Goal: Task Accomplishment & Management: Complete application form

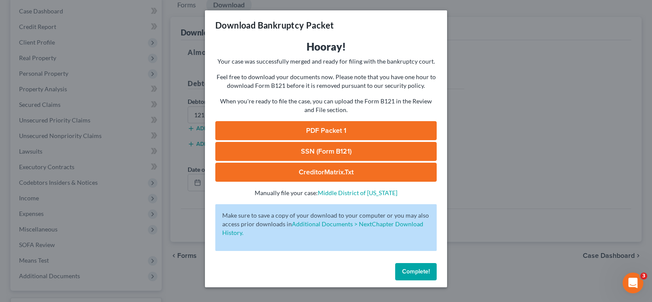
click at [409, 269] on span "Complete!" at bounding box center [416, 270] width 28 height 7
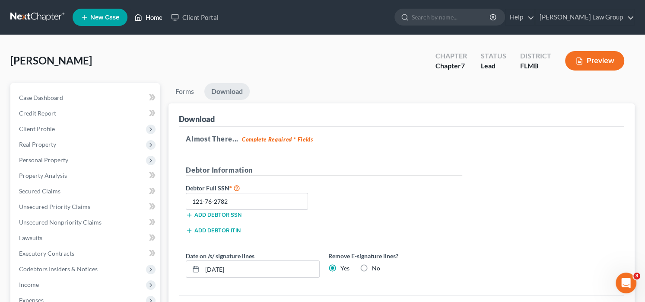
click at [147, 15] on link "Home" at bounding box center [148, 18] width 37 height 16
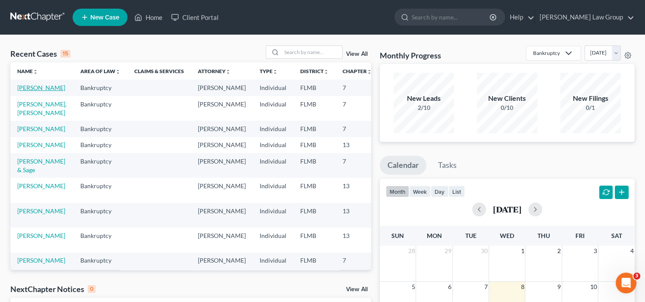
click at [25, 91] on link "[PERSON_NAME]" at bounding box center [41, 87] width 48 height 7
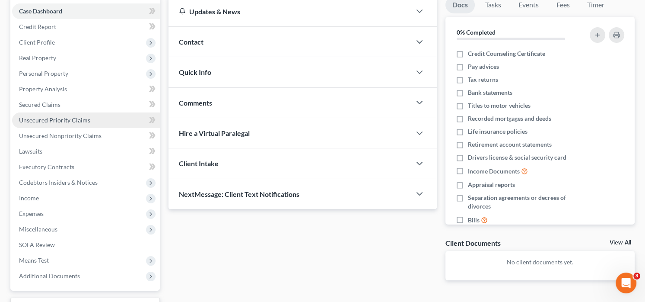
scroll to position [86, 0]
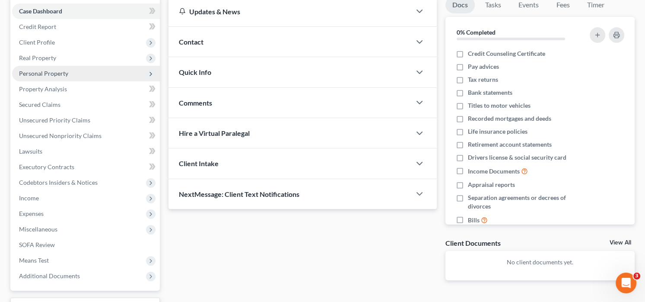
click at [76, 73] on span "Personal Property" at bounding box center [86, 74] width 148 height 16
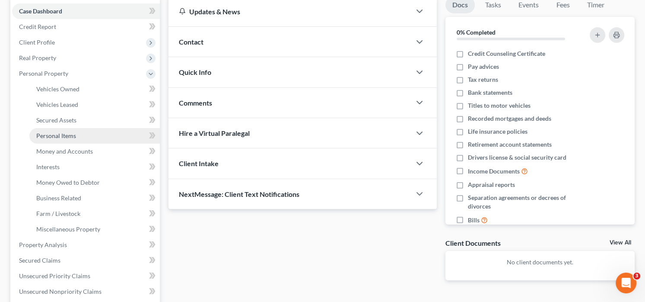
click at [80, 136] on link "Personal Items" at bounding box center [94, 136] width 131 height 16
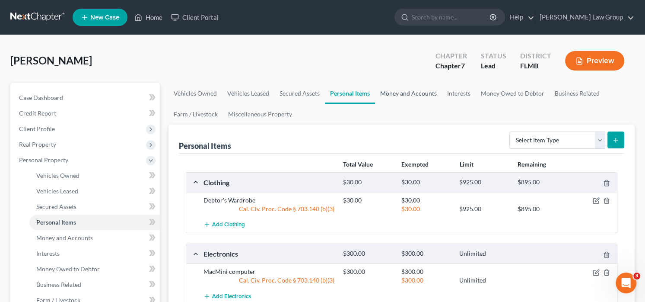
click at [399, 94] on link "Money and Accounts" at bounding box center [408, 93] width 67 height 21
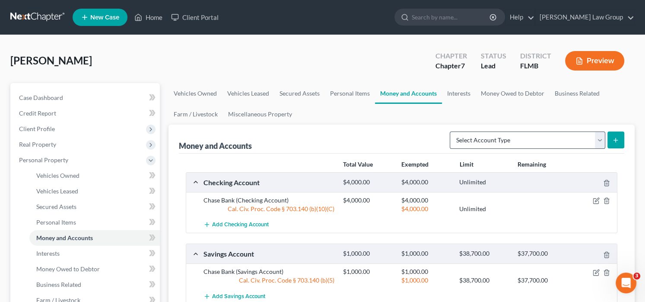
drag, startPoint x: 611, startPoint y: 139, endPoint x: 581, endPoint y: 135, distance: 29.6
click at [581, 135] on form "Select Account Type Brokerage Cash on Hand Certificates of Deposit Checking Acc…" at bounding box center [537, 140] width 175 height 18
click at [589, 140] on select "Select Account Type Brokerage Cash on Hand Certificates of Deposit Checking Acc…" at bounding box center [528, 139] width 156 height 17
select select "checking"
click at [452, 131] on select "Select Account Type Brokerage Cash on Hand Certificates of Deposit Checking Acc…" at bounding box center [528, 139] width 156 height 17
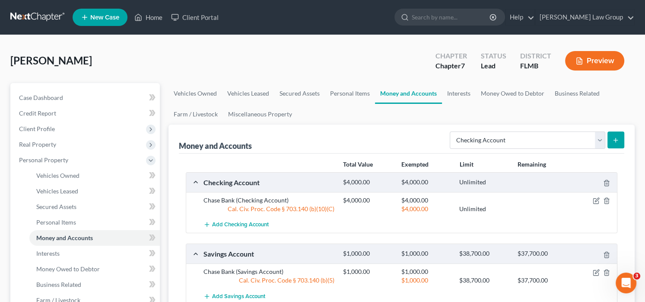
click at [619, 144] on button "submit" at bounding box center [616, 139] width 17 height 17
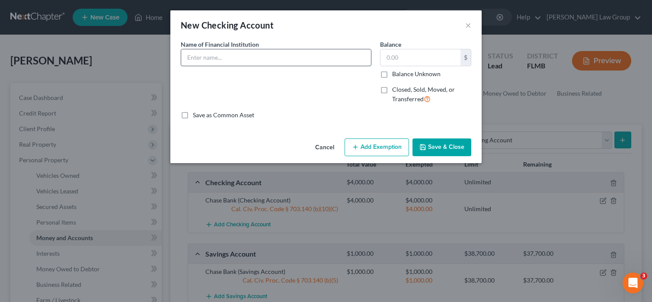
click at [199, 53] on input "text" at bounding box center [276, 57] width 190 height 16
type input "[PERSON_NAME] Fargo Bank"
click at [423, 58] on input "text" at bounding box center [420, 57] width 80 height 16
type input "6,543"
click at [441, 150] on button "Save & Close" at bounding box center [441, 147] width 59 height 18
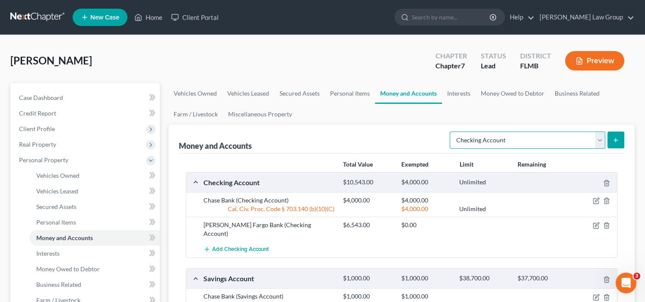
click at [578, 140] on select "Select Account Type Brokerage Cash on Hand Certificates of Deposit Checking Acc…" at bounding box center [528, 139] width 156 height 17
select select "savings"
click at [452, 131] on select "Select Account Type Brokerage Cash on Hand Certificates of Deposit Checking Acc…" at bounding box center [528, 139] width 156 height 17
click at [618, 135] on button "submit" at bounding box center [616, 139] width 17 height 17
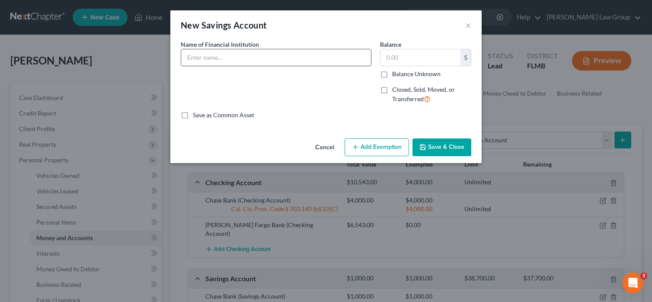
click at [245, 53] on input "text" at bounding box center [276, 57] width 190 height 16
type input "[PERSON_NAME] Fargo Bank"
click at [446, 61] on input "text" at bounding box center [420, 57] width 80 height 16
type input "39"
click at [429, 145] on button "Save & Close" at bounding box center [441, 147] width 59 height 18
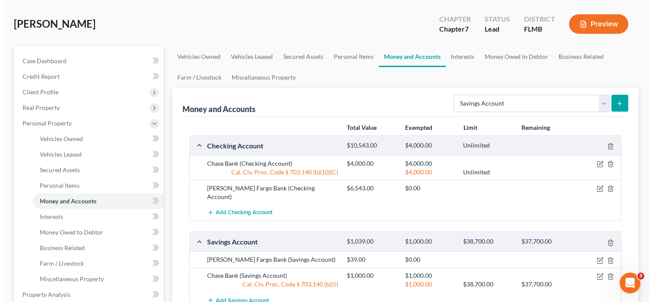
scroll to position [86, 0]
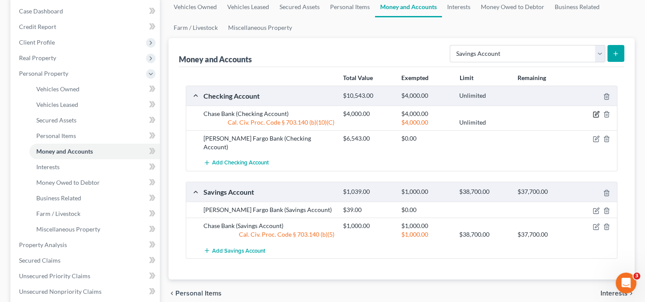
click at [598, 111] on icon "button" at bounding box center [596, 114] width 7 height 7
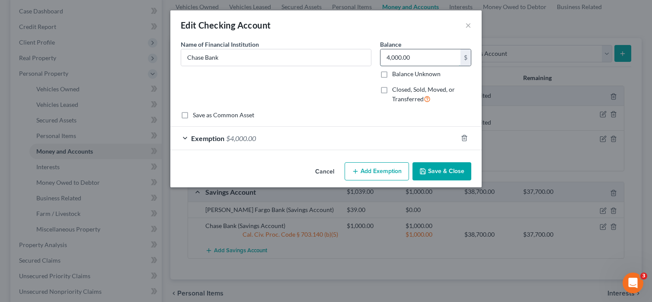
click at [418, 62] on input "4,000.00" at bounding box center [420, 57] width 80 height 16
type input "3,021"
click at [288, 135] on div "Exemption $4,000.00" at bounding box center [313, 138] width 287 height 23
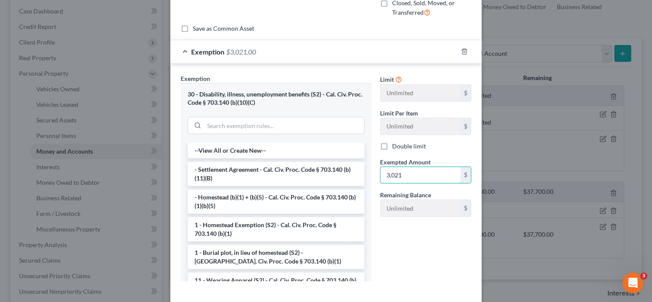
scroll to position [126, 0]
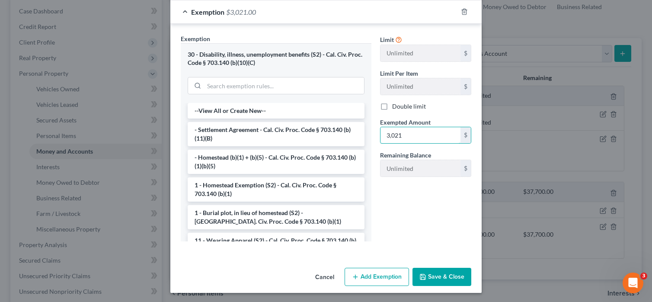
type input "3,021"
click at [445, 275] on button "Save & Close" at bounding box center [441, 276] width 59 height 18
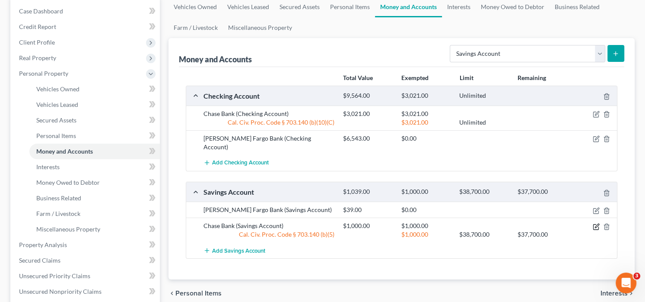
click at [595, 223] on icon "button" at bounding box center [596, 226] width 7 height 7
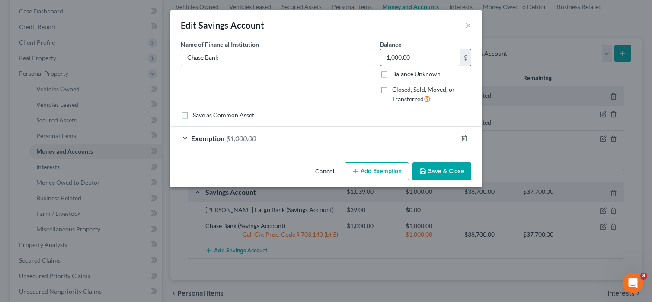
click at [420, 59] on input "1,000.00" at bounding box center [420, 57] width 80 height 16
type input "792"
click at [263, 133] on div "Exemption $1,000.00" at bounding box center [313, 138] width 287 height 23
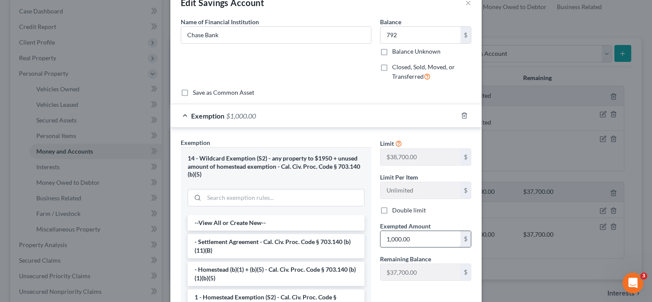
scroll to position [43, 0]
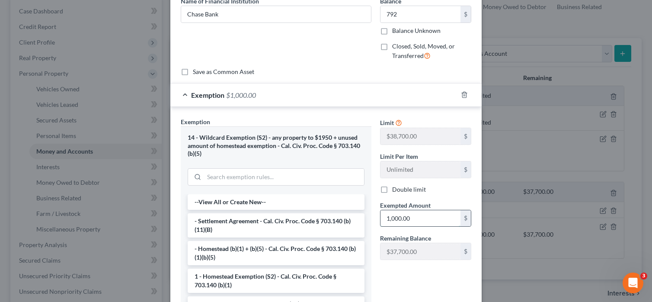
click at [434, 217] on input "1,000.00" at bounding box center [420, 218] width 80 height 16
type input "792"
click at [419, 291] on div "Limit $38,700.00 $ Limit Per Item Unlimited $ Double limit Exempted Amount * 79…" at bounding box center [426, 228] width 100 height 222
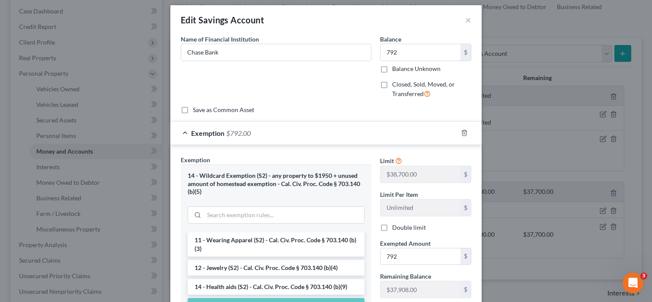
scroll to position [5, 0]
click at [462, 133] on icon "button" at bounding box center [464, 134] width 4 height 6
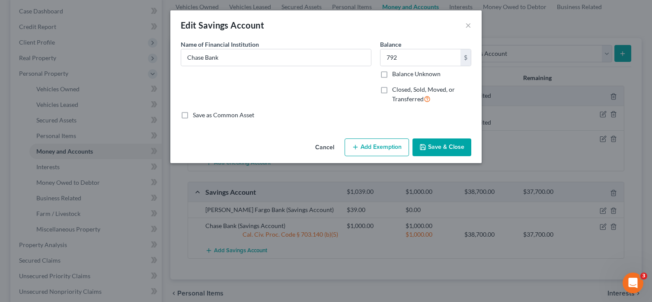
scroll to position [0, 0]
click at [386, 145] on button "Add Exemption" at bounding box center [376, 147] width 64 height 18
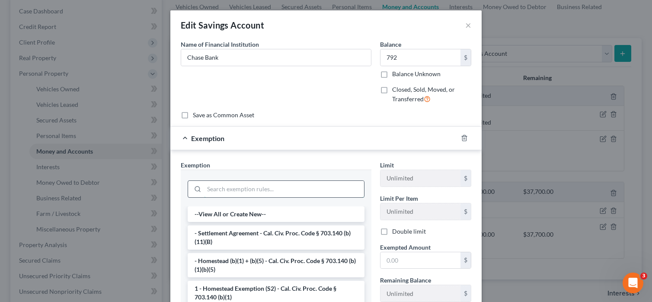
click at [252, 187] on input "search" at bounding box center [284, 189] width 160 height 16
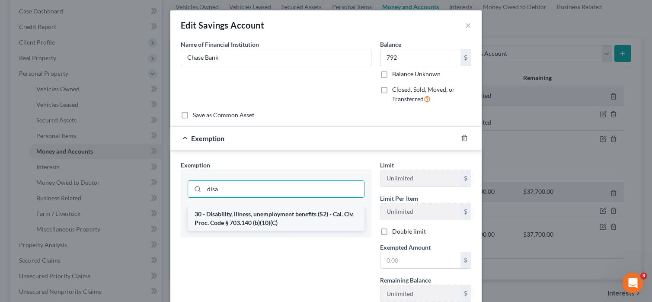
type input "disa"
click at [280, 214] on li "30 - Disability, illness, unemployment benefits (S2) - Cal. Civ. Proc. Code § 7…" at bounding box center [276, 218] width 177 height 24
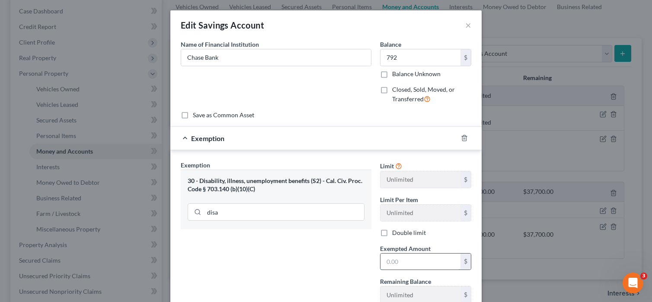
click at [411, 263] on input "text" at bounding box center [420, 261] width 80 height 16
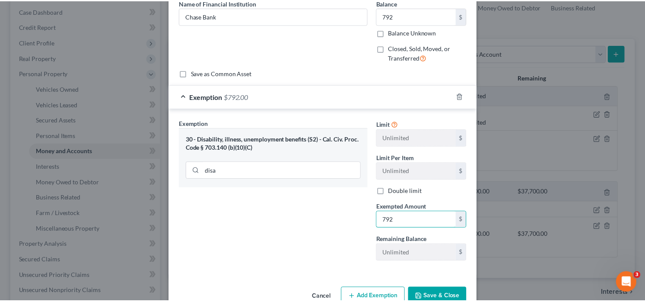
scroll to position [62, 0]
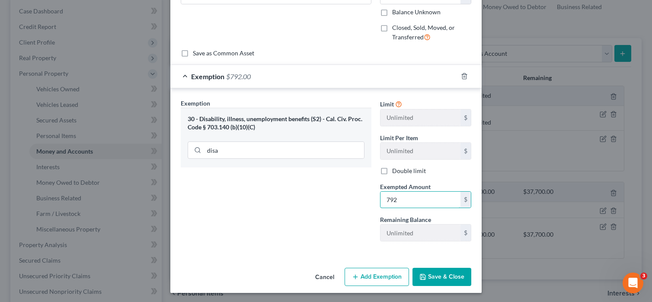
type input "792"
click at [439, 275] on button "Save & Close" at bounding box center [441, 276] width 59 height 18
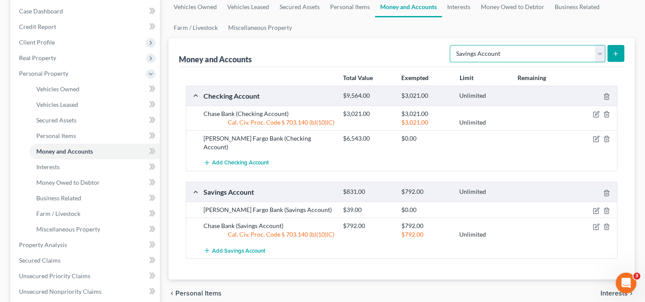
click at [572, 51] on select "Select Account Type Brokerage Cash on Hand Certificates of Deposit Checking Acc…" at bounding box center [528, 53] width 156 height 17
select select "checking"
click at [452, 45] on select "Select Account Type Brokerage Cash on Hand Certificates of Deposit Checking Acc…" at bounding box center [528, 53] width 156 height 17
click at [612, 51] on button "submit" at bounding box center [616, 53] width 17 height 17
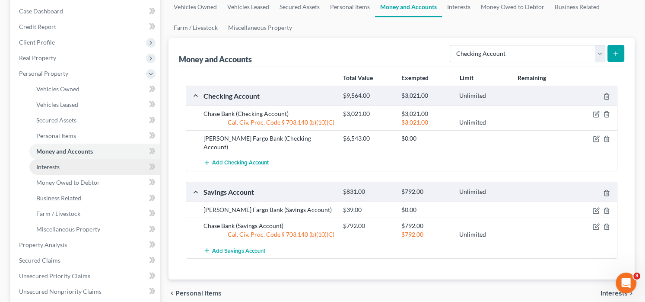
click at [66, 168] on link "Interests" at bounding box center [94, 167] width 131 height 16
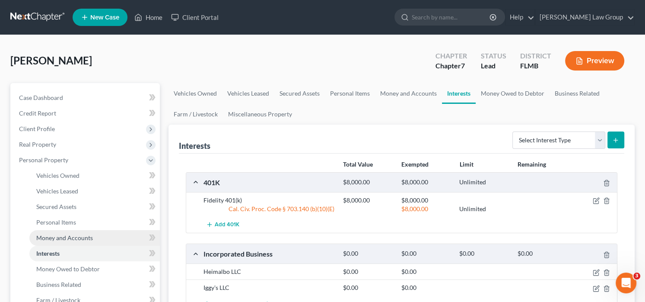
drag, startPoint x: 78, startPoint y: 237, endPoint x: 90, endPoint y: 237, distance: 11.7
click at [78, 237] on span "Money and Accounts" at bounding box center [64, 237] width 57 height 7
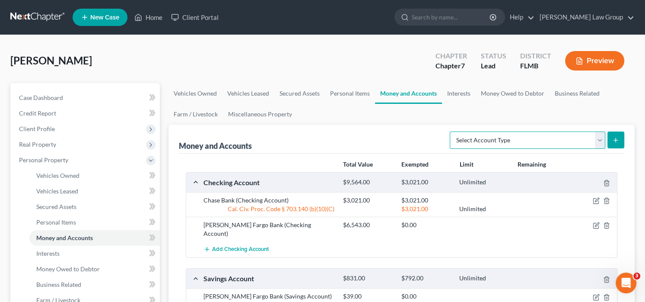
click at [553, 135] on select "Select Account Type Brokerage Cash on Hand Certificates of Deposit Checking Acc…" at bounding box center [528, 139] width 156 height 17
select select "checking"
click at [452, 131] on select "Select Account Type Brokerage Cash on Hand Certificates of Deposit Checking Acc…" at bounding box center [528, 139] width 156 height 17
click at [614, 137] on icon "submit" at bounding box center [615, 140] width 7 height 7
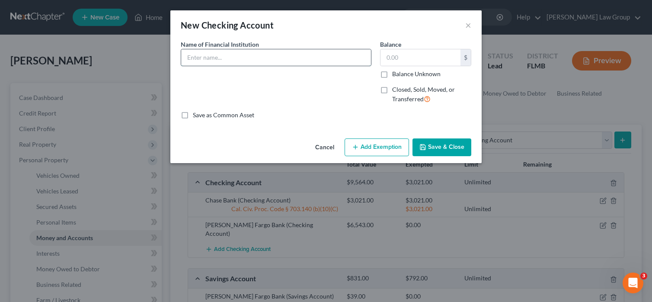
click at [280, 52] on input "text" at bounding box center [276, 57] width 190 height 16
type input "Chase Bank"
click at [403, 56] on input "text" at bounding box center [420, 57] width 80 height 16
type input "314"
click at [380, 146] on button "Add Exemption" at bounding box center [376, 147] width 64 height 18
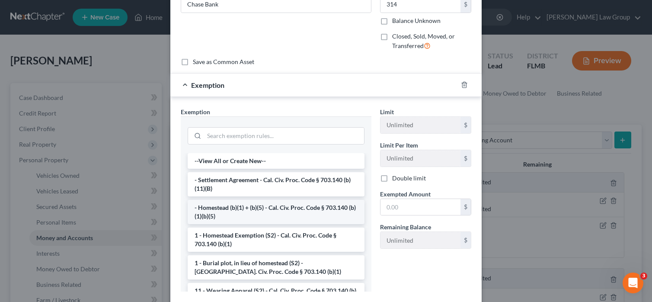
scroll to position [86, 0]
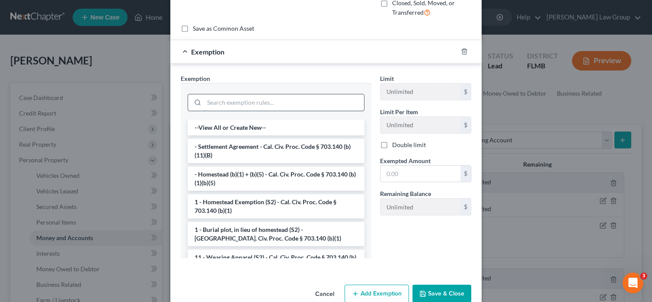
click at [232, 104] on input "search" at bounding box center [284, 102] width 160 height 16
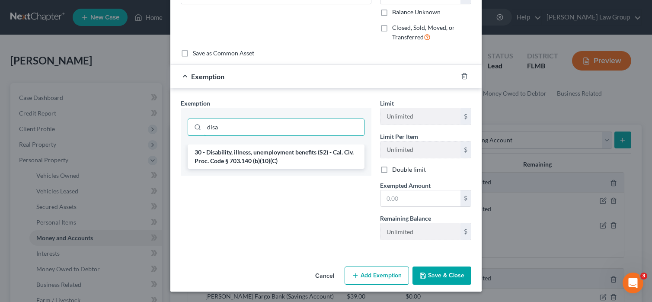
scroll to position [60, 0]
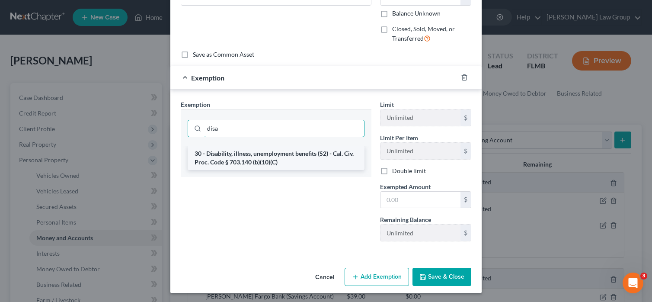
type input "disa"
click at [245, 159] on li "30 - Disability, illness, unemployment benefits (S2) - Cal. Civ. Proc. Code § 7…" at bounding box center [276, 158] width 177 height 24
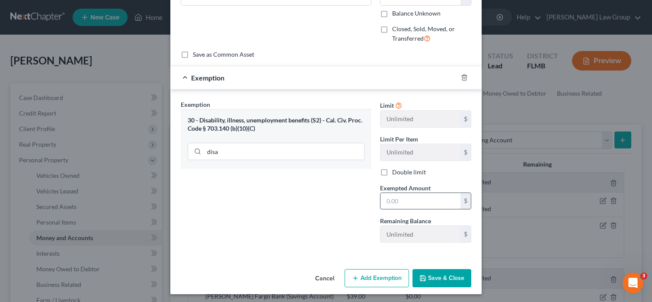
click at [422, 195] on input "text" at bounding box center [420, 201] width 80 height 16
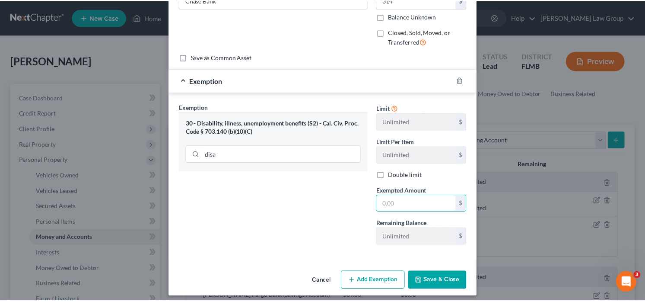
scroll to position [62, 0]
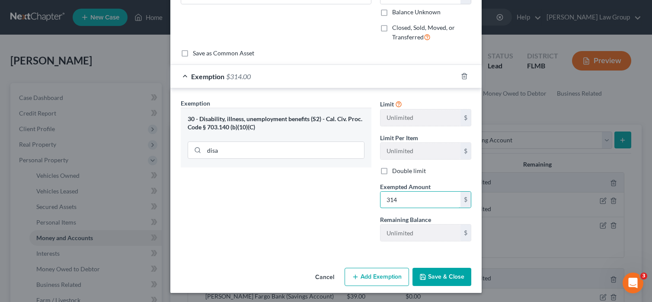
type input "314"
click at [446, 271] on button "Save & Close" at bounding box center [441, 276] width 59 height 18
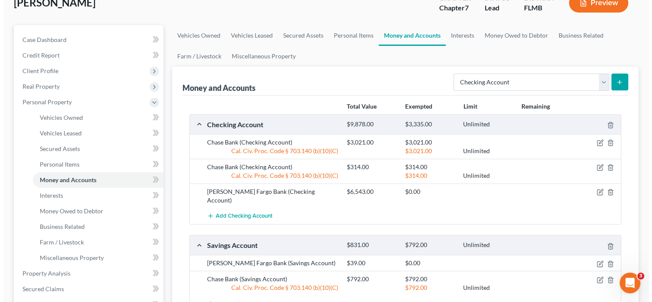
scroll to position [130, 0]
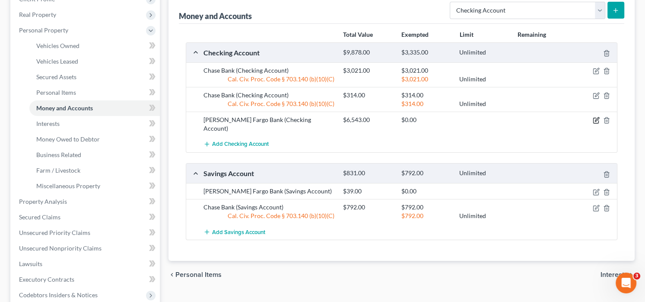
click at [594, 120] on icon "button" at bounding box center [596, 120] width 7 height 7
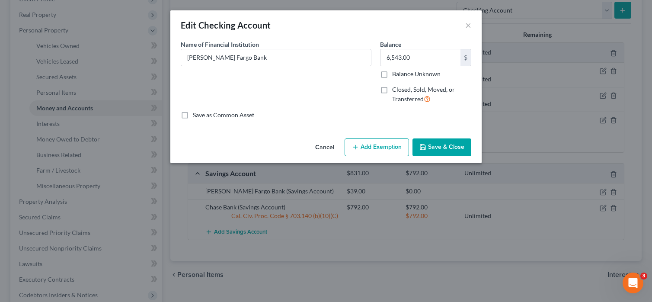
click at [373, 145] on button "Add Exemption" at bounding box center [376, 147] width 64 height 18
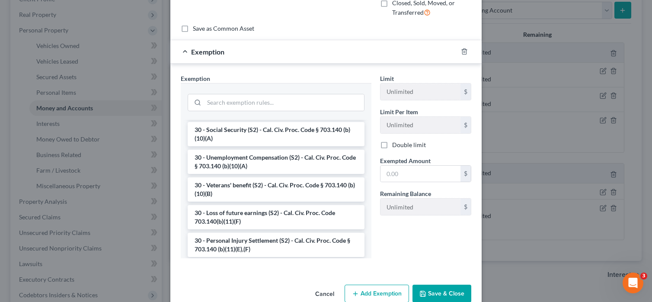
scroll to position [475, 0]
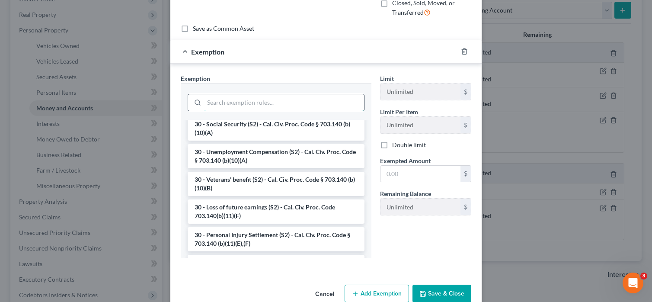
click at [277, 100] on input "search" at bounding box center [284, 102] width 160 height 16
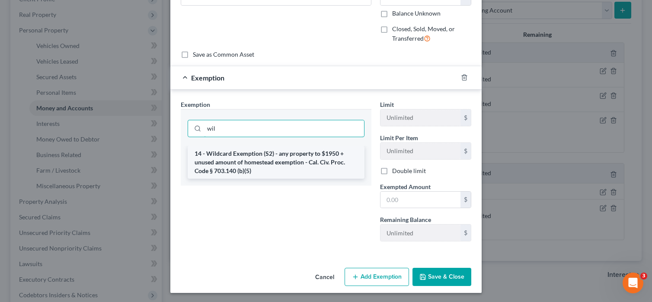
type input "wil"
click at [275, 162] on li "14 - Wildcard Exemption (S2) - any property to $1950 + unused amount of homeste…" at bounding box center [276, 162] width 177 height 33
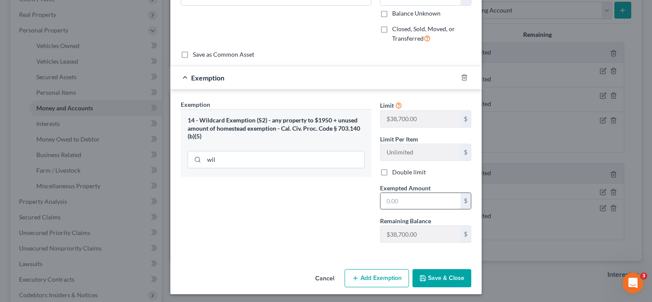
click at [417, 208] on input "text" at bounding box center [420, 201] width 80 height 16
click at [306, 217] on div "Exemption Set must be selected for CA. Exemption * 14 - Wildcard Exemption (S2)…" at bounding box center [275, 175] width 199 height 150
click at [415, 203] on input "text" at bounding box center [420, 201] width 80 height 16
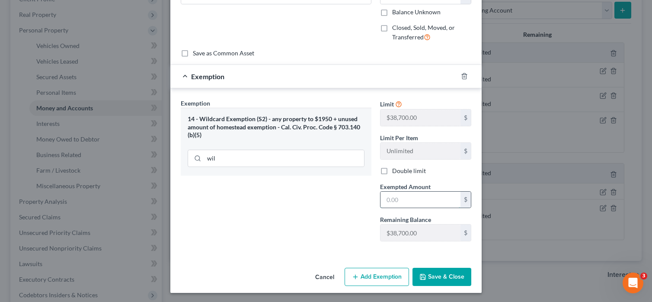
click at [392, 195] on input "text" at bounding box center [420, 199] width 80 height 16
type input "6,543"
click at [440, 271] on button "Save & Close" at bounding box center [441, 276] width 59 height 18
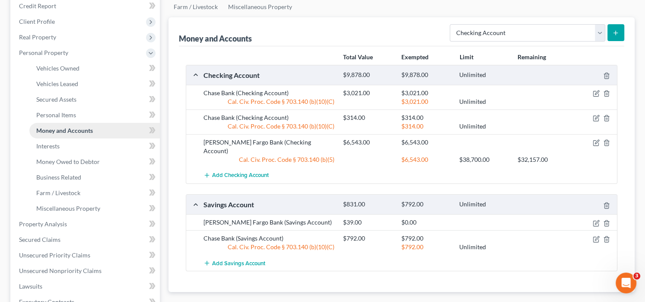
scroll to position [173, 0]
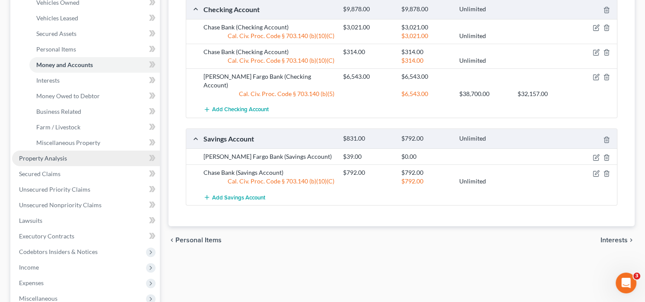
click at [106, 157] on link "Property Analysis" at bounding box center [86, 158] width 148 height 16
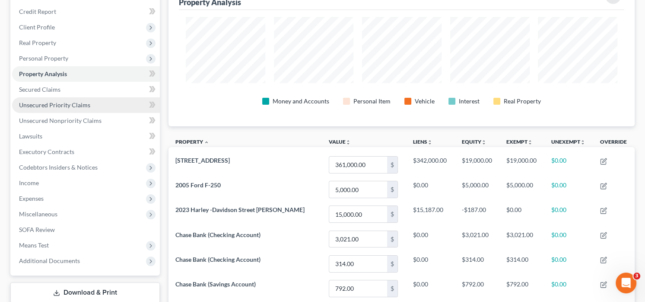
scroll to position [86, 0]
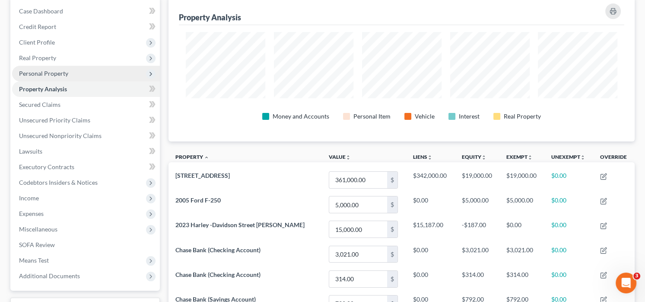
click at [92, 73] on span "Personal Property" at bounding box center [86, 74] width 148 height 16
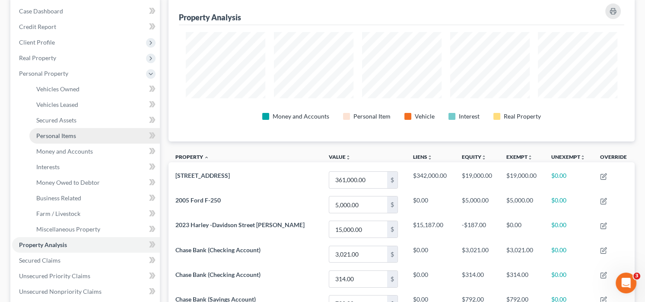
click at [83, 136] on link "Personal Items" at bounding box center [94, 136] width 131 height 16
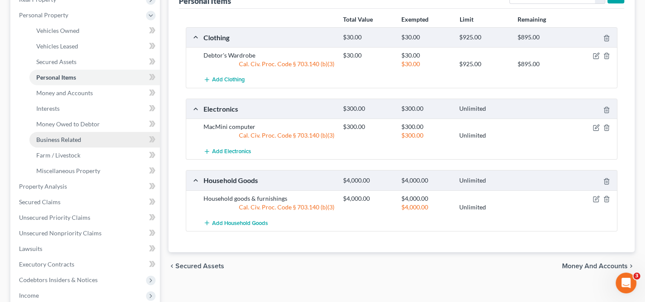
scroll to position [130, 0]
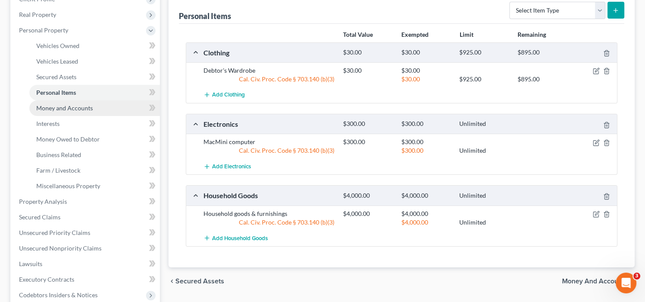
click at [85, 110] on span "Money and Accounts" at bounding box center [64, 107] width 57 height 7
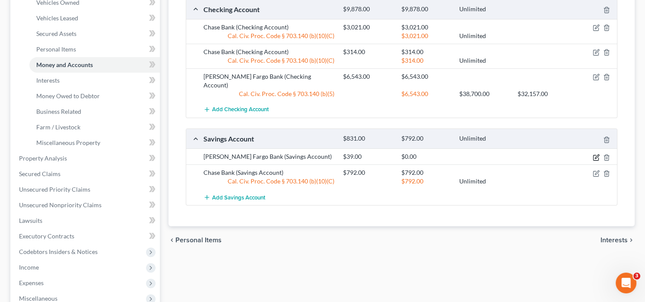
click at [597, 154] on icon "button" at bounding box center [596, 157] width 7 height 7
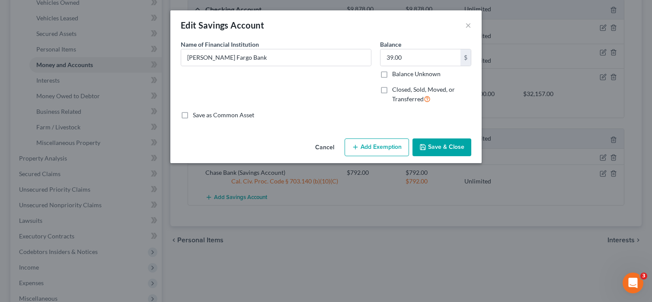
click at [391, 146] on button "Add Exemption" at bounding box center [376, 147] width 64 height 18
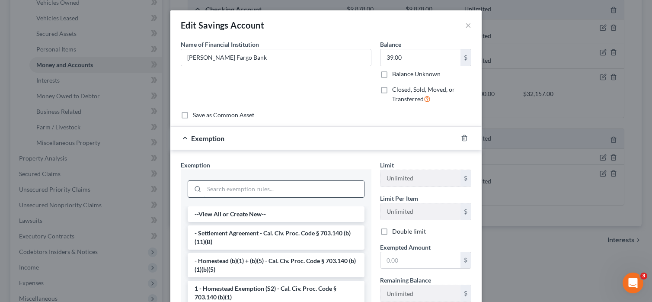
click at [280, 186] on input "search" at bounding box center [284, 189] width 160 height 16
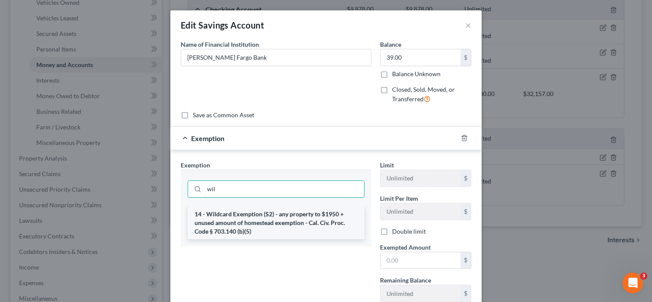
type input "wil"
click at [299, 228] on li "14 - Wildcard Exemption (S2) - any property to $1950 + unused amount of homeste…" at bounding box center [276, 222] width 177 height 33
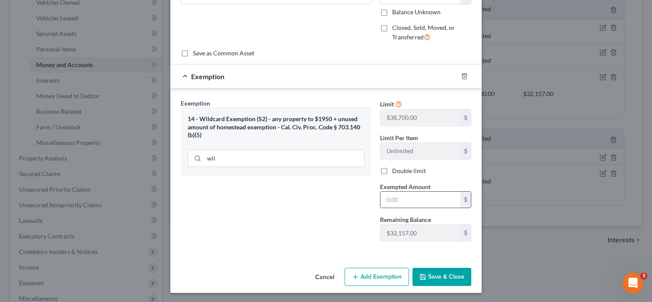
click at [400, 199] on input "text" at bounding box center [420, 199] width 80 height 16
type input "39"
click at [433, 278] on button "Save & Close" at bounding box center [441, 276] width 59 height 18
